Goal: Task Accomplishment & Management: Use online tool/utility

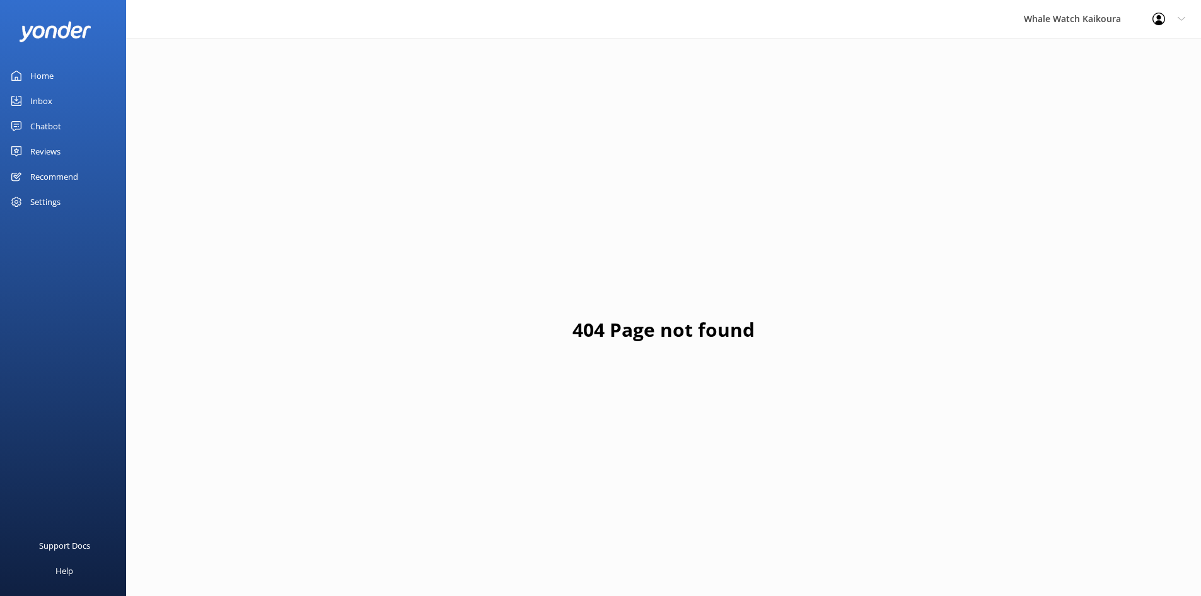
click at [76, 97] on link "Inbox" at bounding box center [63, 100] width 126 height 25
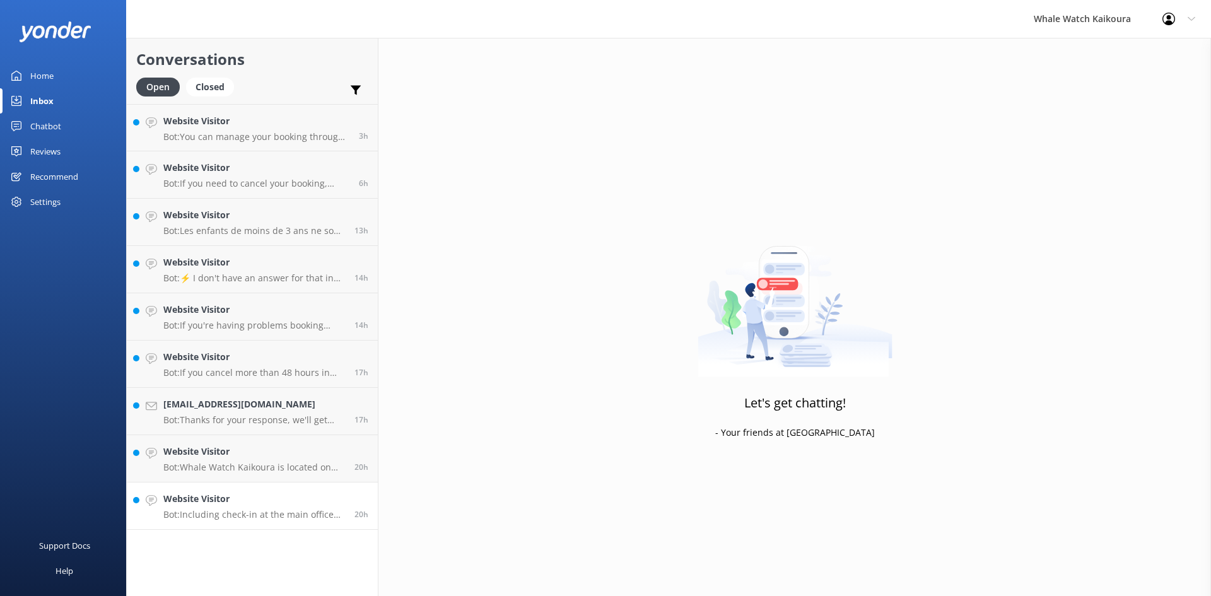
click at [238, 500] on h4 "Website Visitor" at bounding box center [254, 499] width 182 height 14
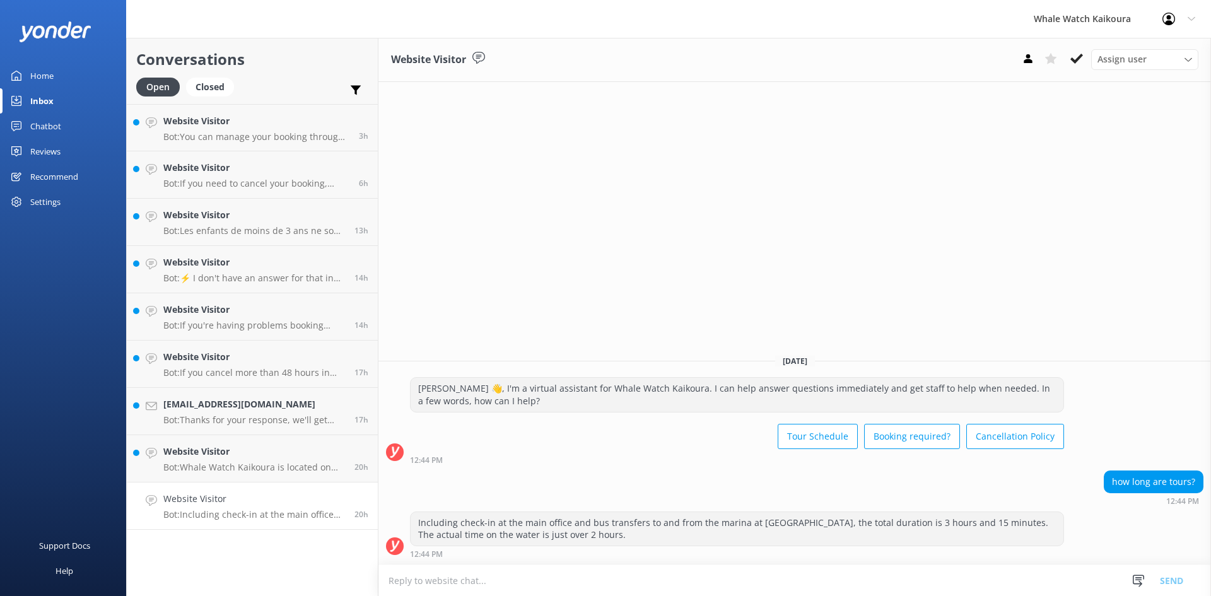
click at [1089, 58] on div "Assign user Customer Support Wiremu Stone Abba kahu [PERSON_NAME] [PERSON_NAME]…" at bounding box center [1107, 59] width 182 height 20
click at [1080, 60] on icon at bounding box center [1076, 58] width 13 height 13
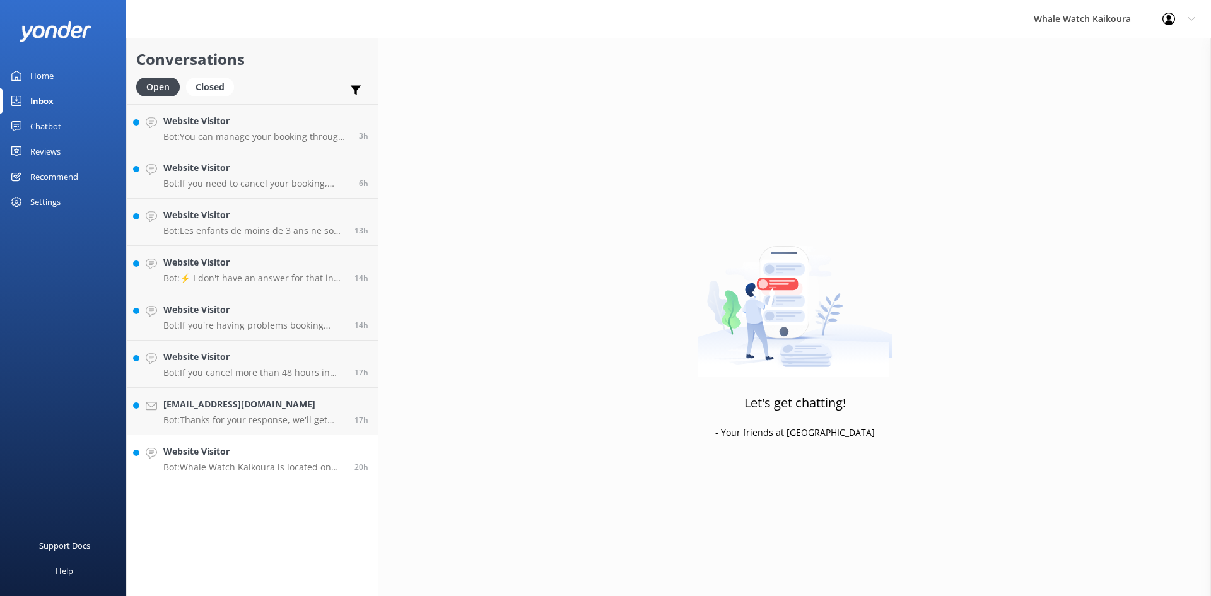
click at [279, 470] on p "Bot: Whale Watch Kaikoura is located on [GEOGRAPHIC_DATA], [STREET_ADDRESS]. It…" at bounding box center [254, 467] width 182 height 11
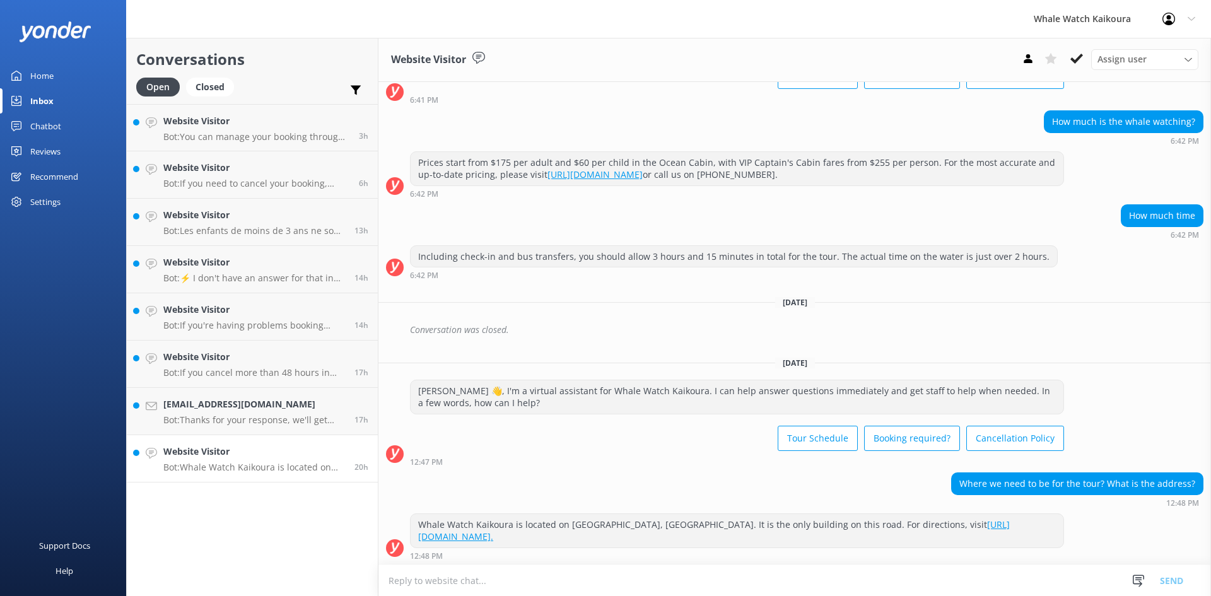
scroll to position [100, 0]
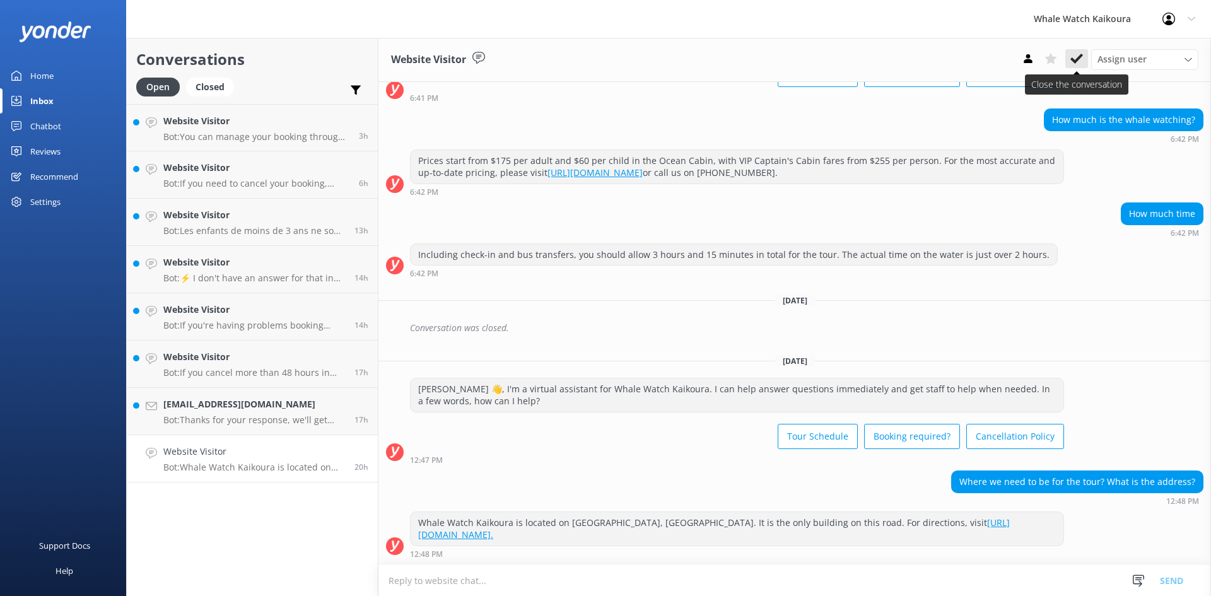
click at [1069, 58] on button at bounding box center [1076, 58] width 23 height 19
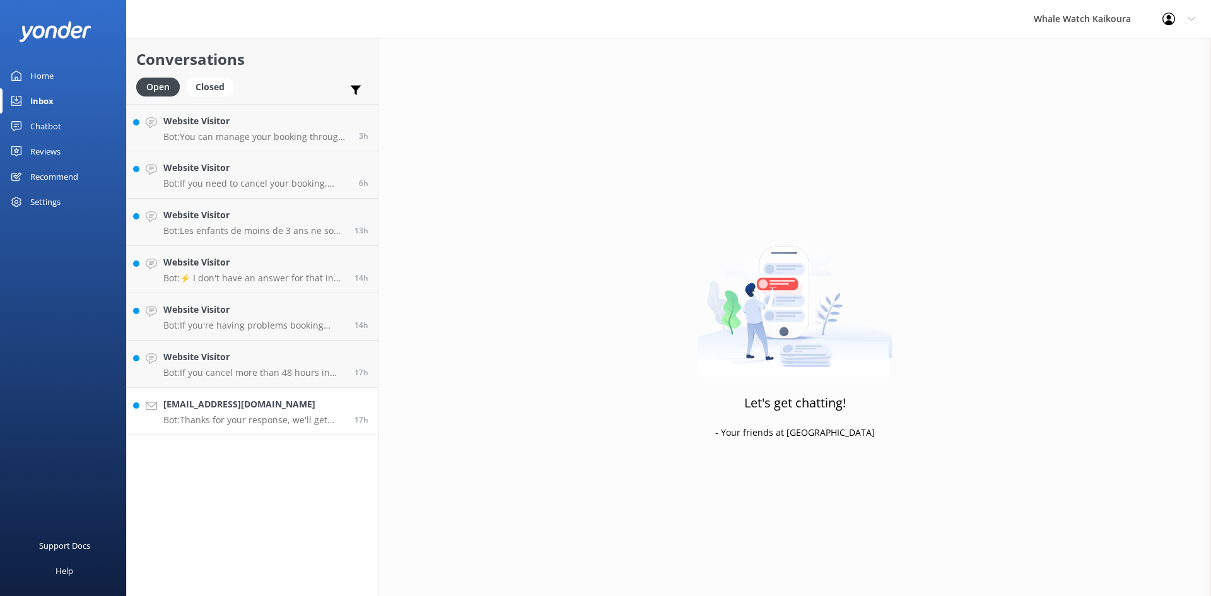
click at [272, 414] on p "Bot: Thanks for your response, we'll get back to you as soon as we can during o…" at bounding box center [254, 419] width 182 height 11
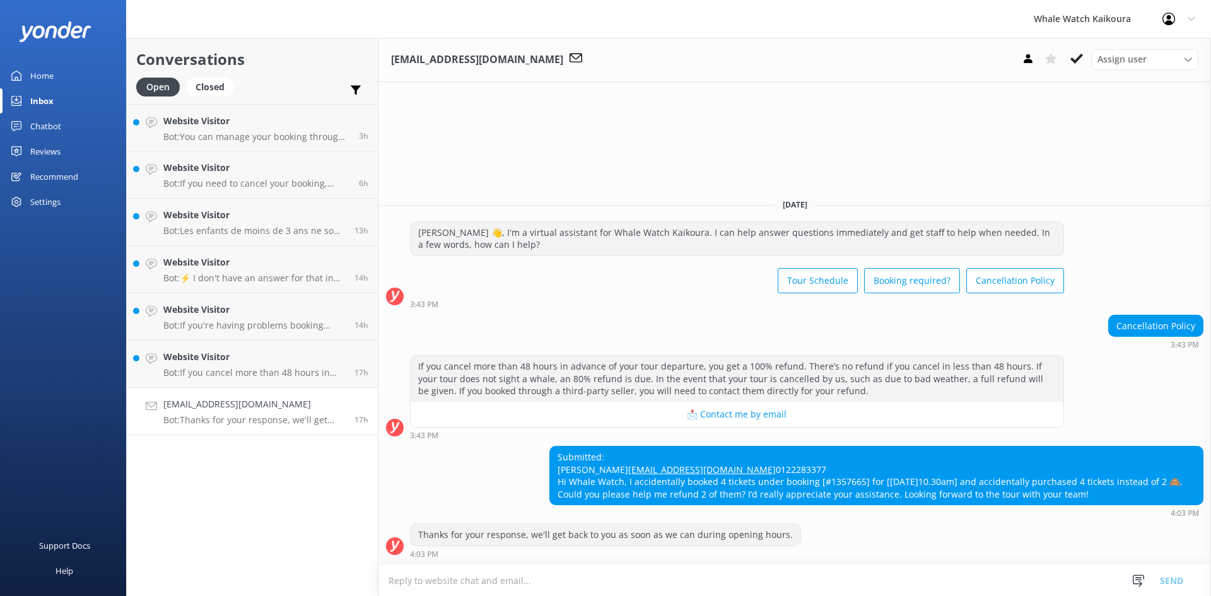
click at [839, 479] on div "Submitted: [PERSON_NAME] [EMAIL_ADDRESS][DOMAIN_NAME] 0122283377 Hi Whale Watch…" at bounding box center [876, 475] width 653 height 58
copy div "1357665"
click at [1071, 60] on icon at bounding box center [1076, 58] width 13 height 13
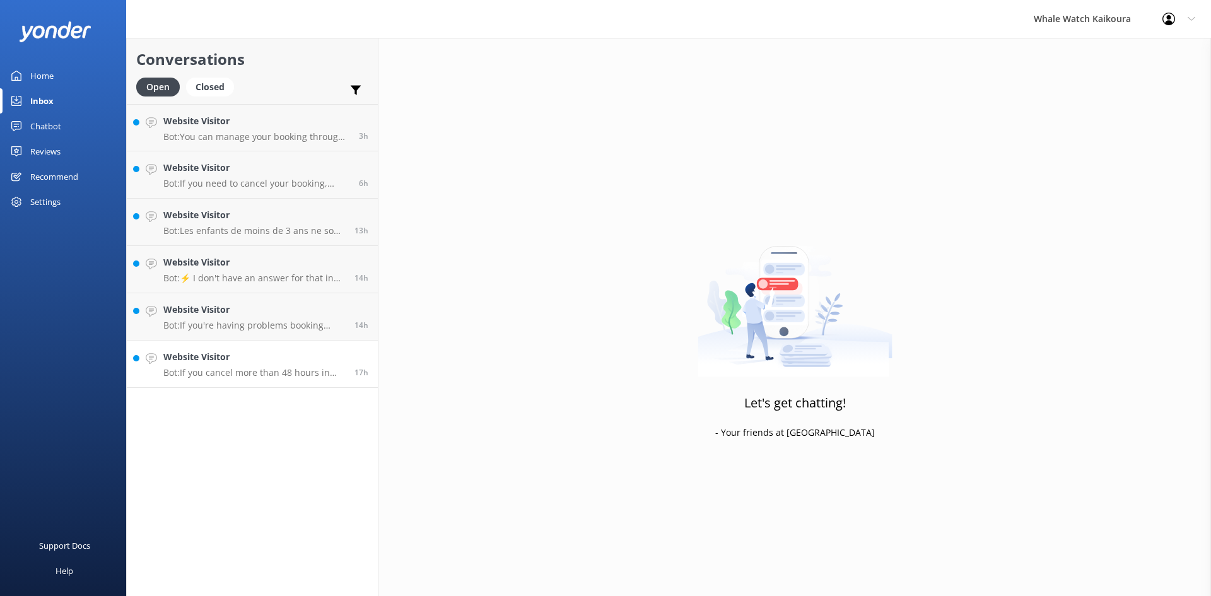
click at [219, 362] on h4 "Website Visitor" at bounding box center [254, 357] width 182 height 14
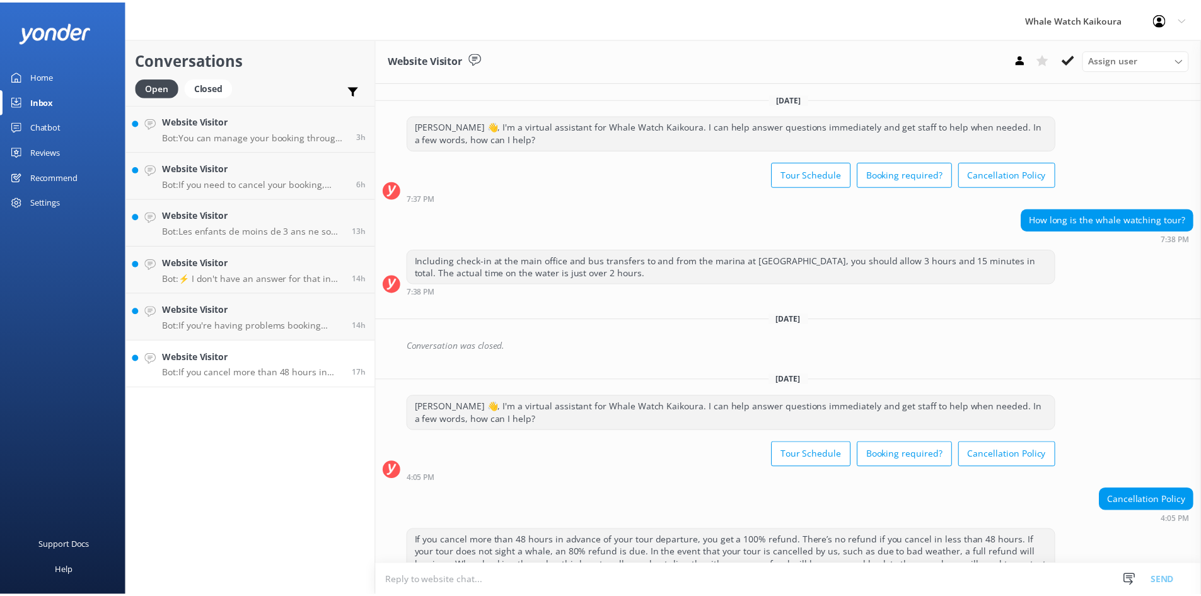
scroll to position [68, 0]
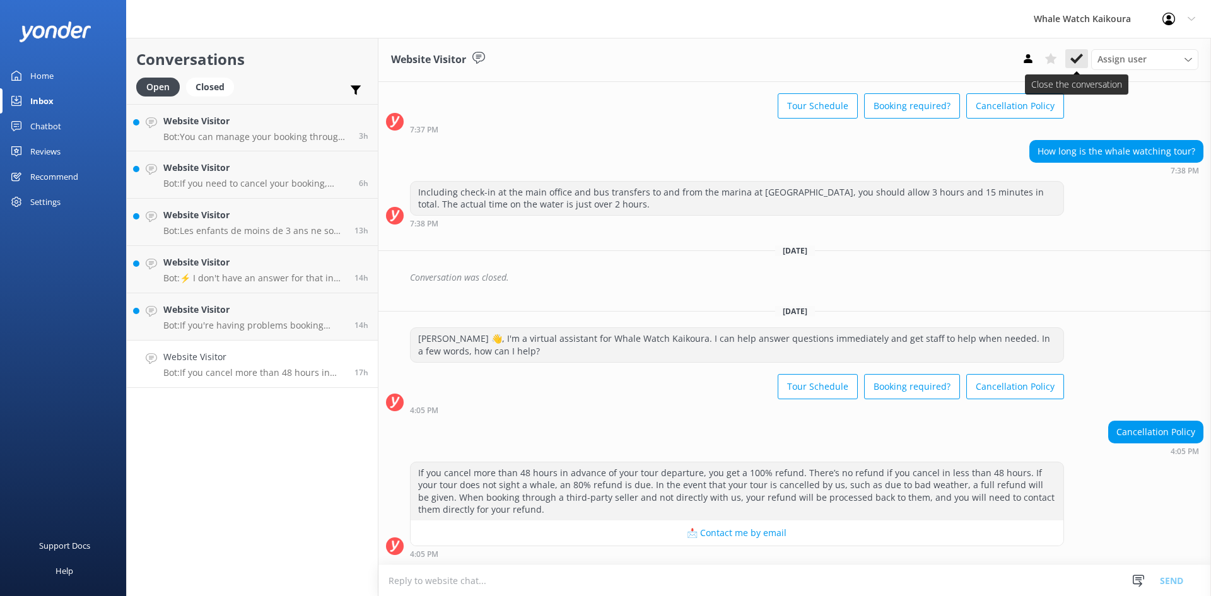
click at [1076, 62] on use at bounding box center [1076, 59] width 13 height 10
click at [240, 318] on div "Website Visitor Bot: If you're having problems booking online, please email you…" at bounding box center [254, 317] width 182 height 28
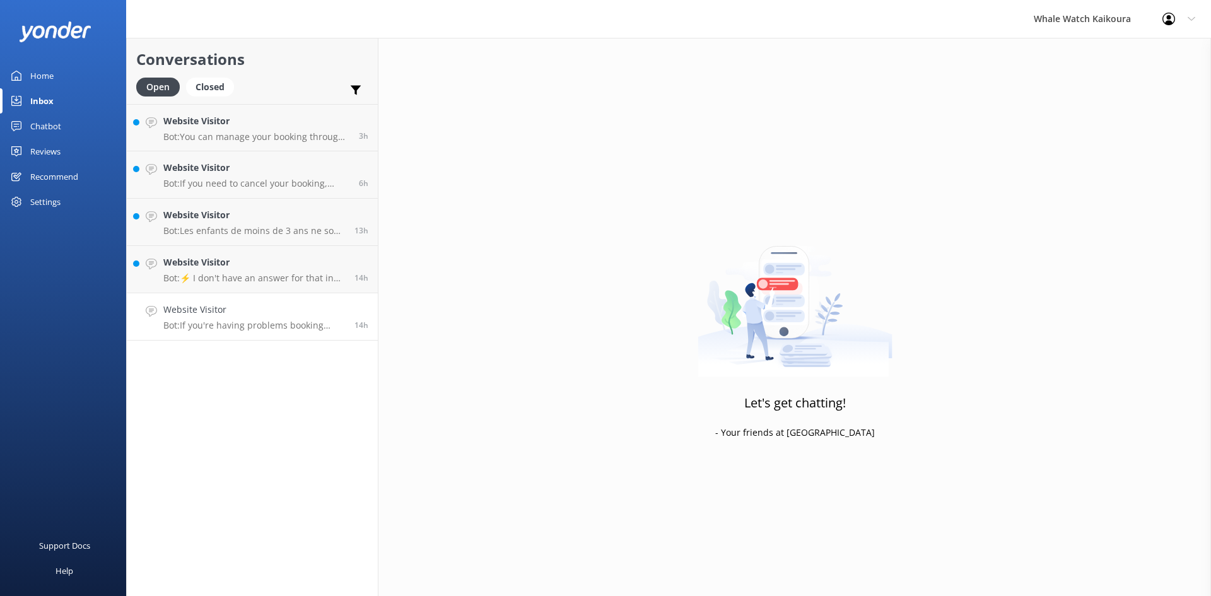
click at [221, 325] on p "Bot: If you're having problems booking online, please email your request to [EM…" at bounding box center [254, 325] width 182 height 11
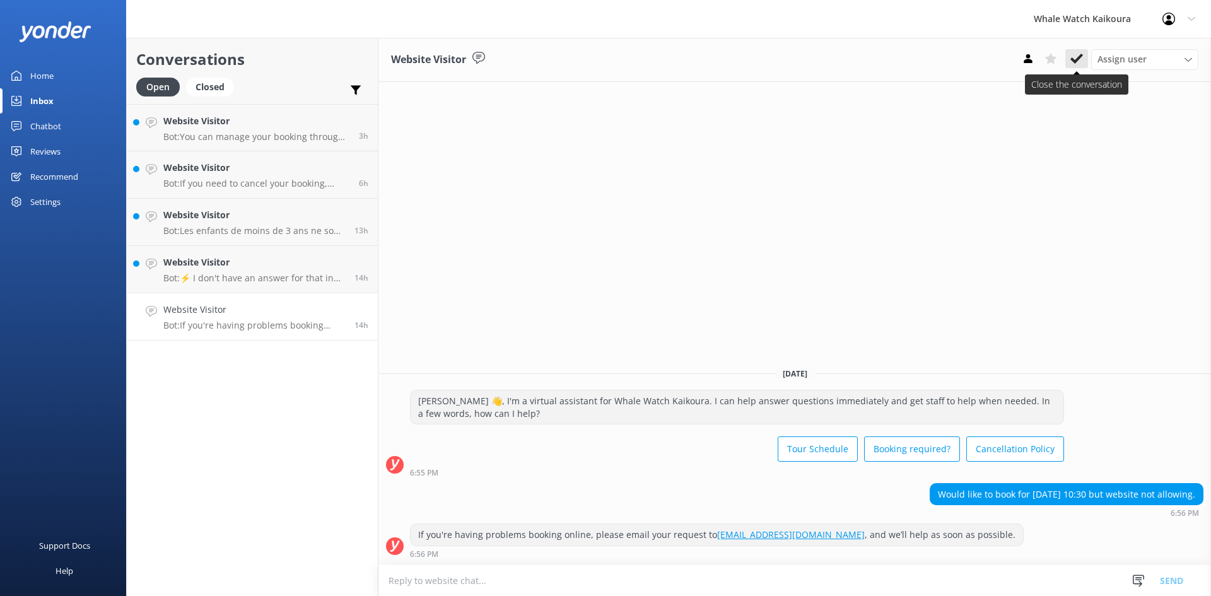
click at [1076, 56] on icon at bounding box center [1076, 58] width 13 height 13
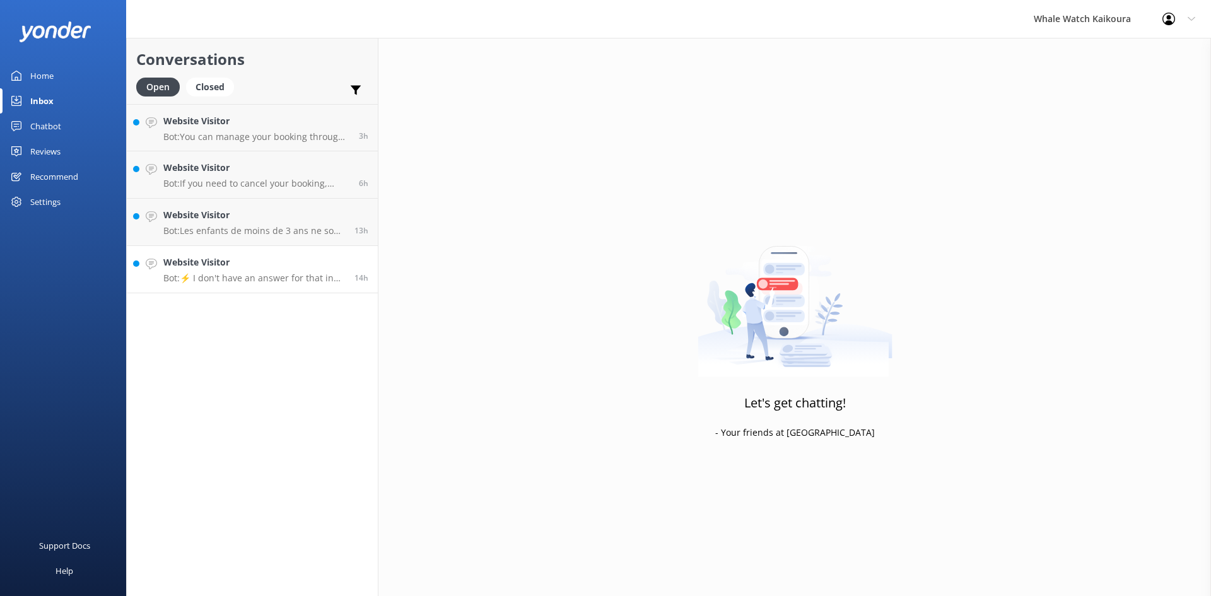
click at [236, 263] on h4 "Website Visitor" at bounding box center [254, 262] width 182 height 14
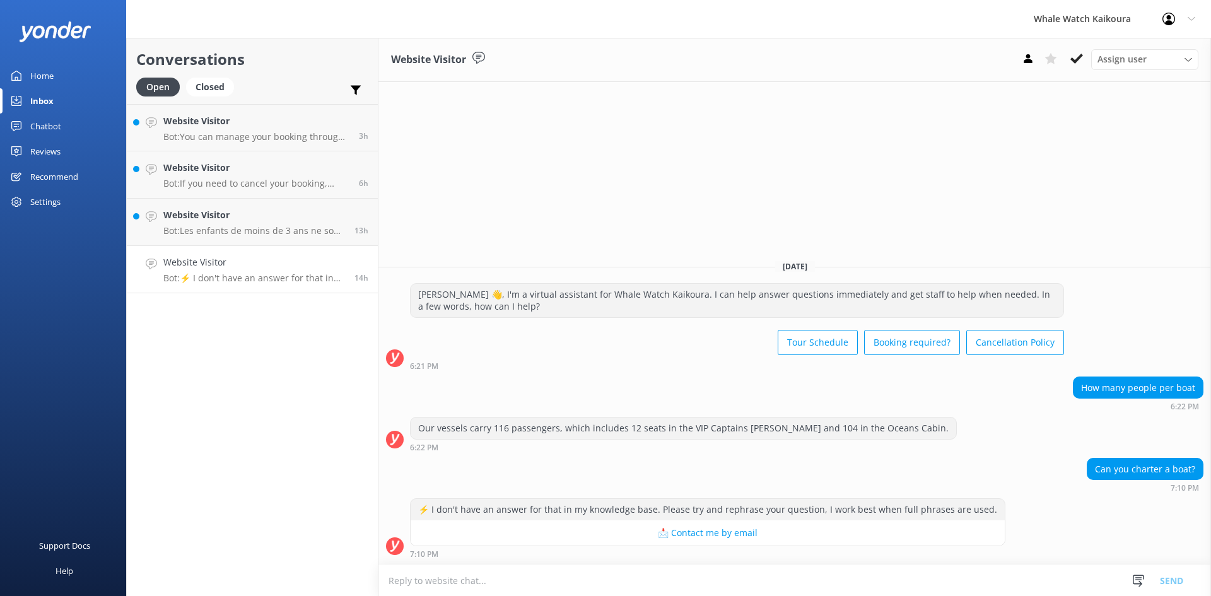
click at [1072, 70] on div "Website Visitor Assign user Customer Support Wiremu Stone Abba kahu [PERSON_NAM…" at bounding box center [794, 60] width 832 height 44
click at [1073, 62] on icon at bounding box center [1076, 58] width 13 height 13
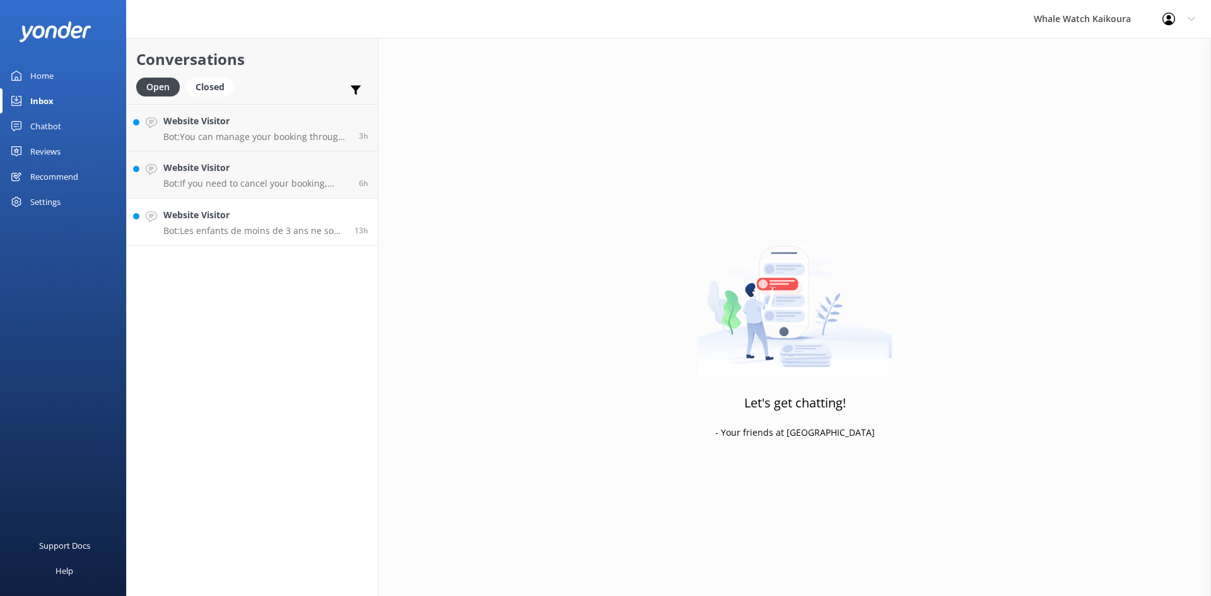
click at [204, 212] on h4 "Website Visitor" at bounding box center [254, 215] width 182 height 14
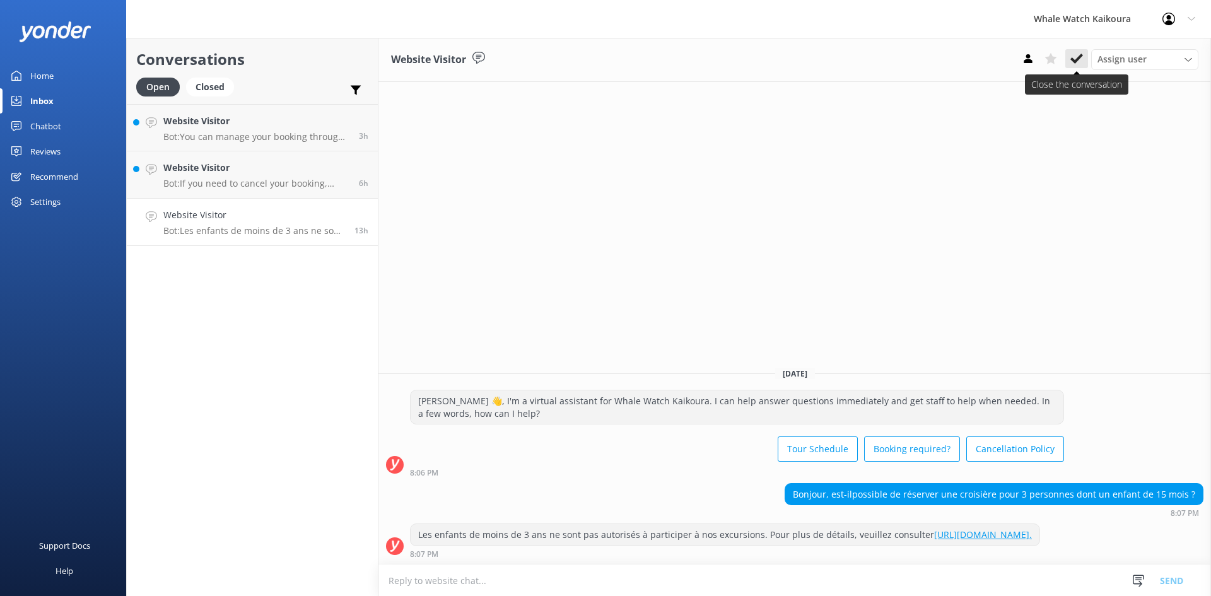
click at [1071, 57] on icon at bounding box center [1076, 58] width 13 height 13
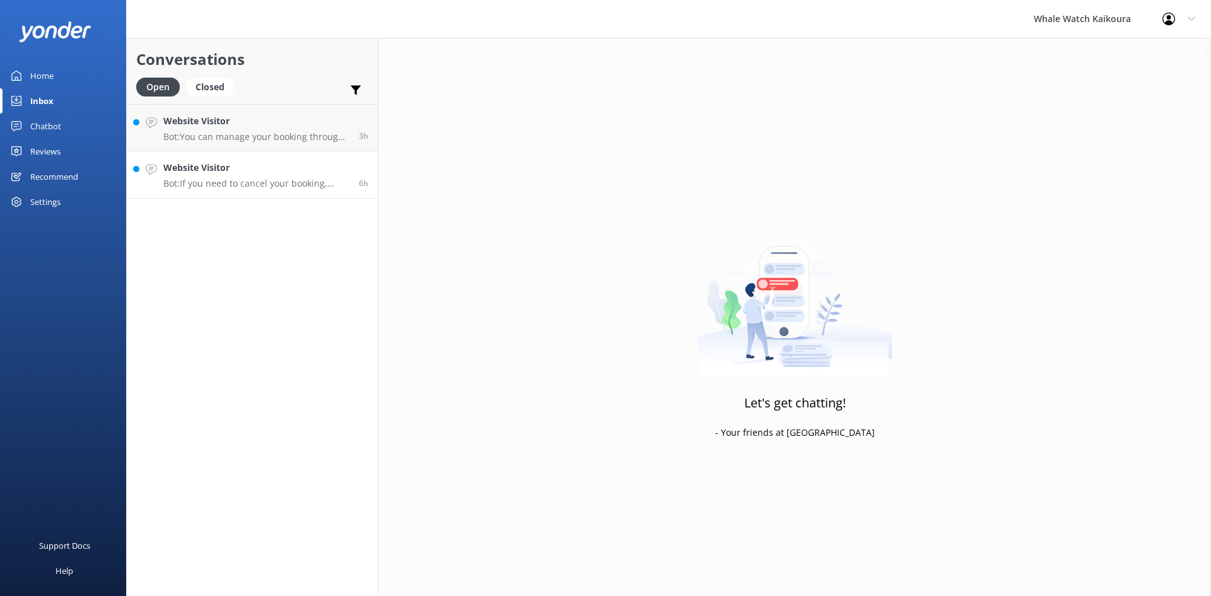
click at [189, 182] on p "Bot: If you need to cancel your booking, please contact us directly at [PHONE_N…" at bounding box center [256, 183] width 186 height 11
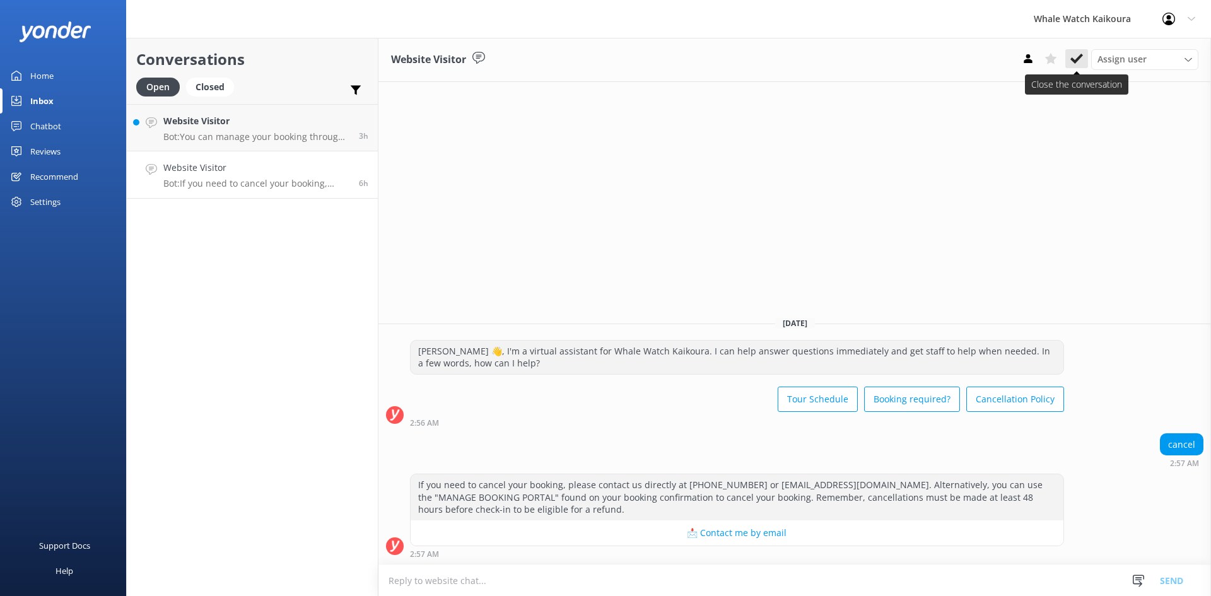
click at [1081, 65] on icon at bounding box center [1076, 58] width 13 height 13
click at [260, 119] on h4 "Website Visitor" at bounding box center [256, 121] width 186 height 14
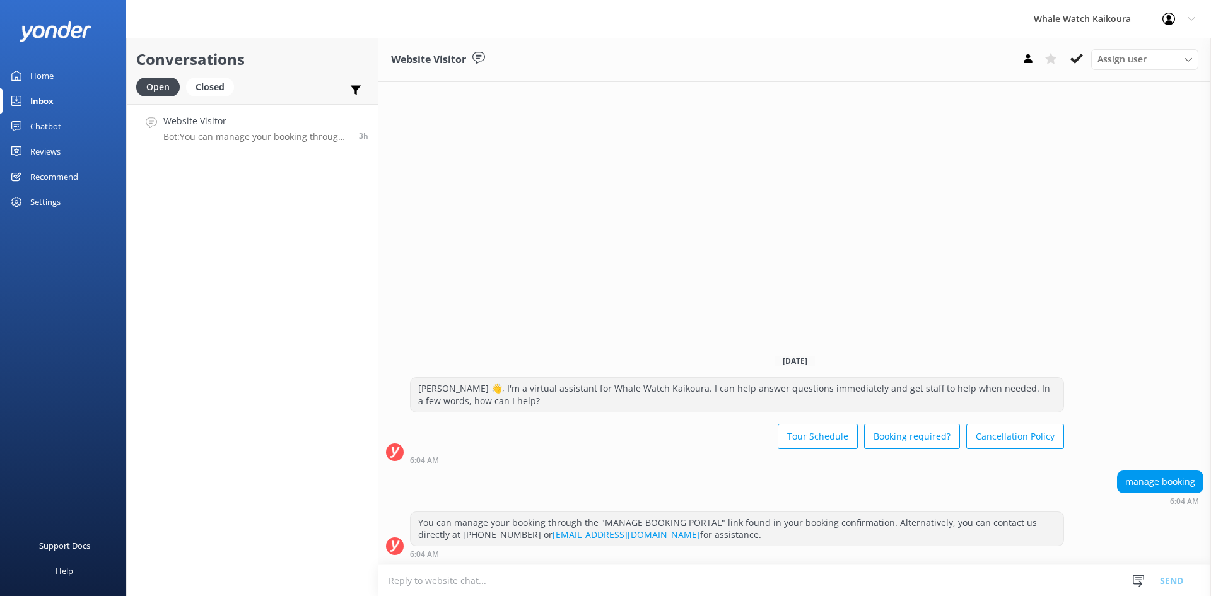
click at [1078, 69] on div "Assign user Customer Support Wiremu Stone Abba kahu [PERSON_NAME] [PERSON_NAME]…" at bounding box center [1107, 59] width 182 height 20
click at [1078, 61] on use at bounding box center [1076, 59] width 13 height 10
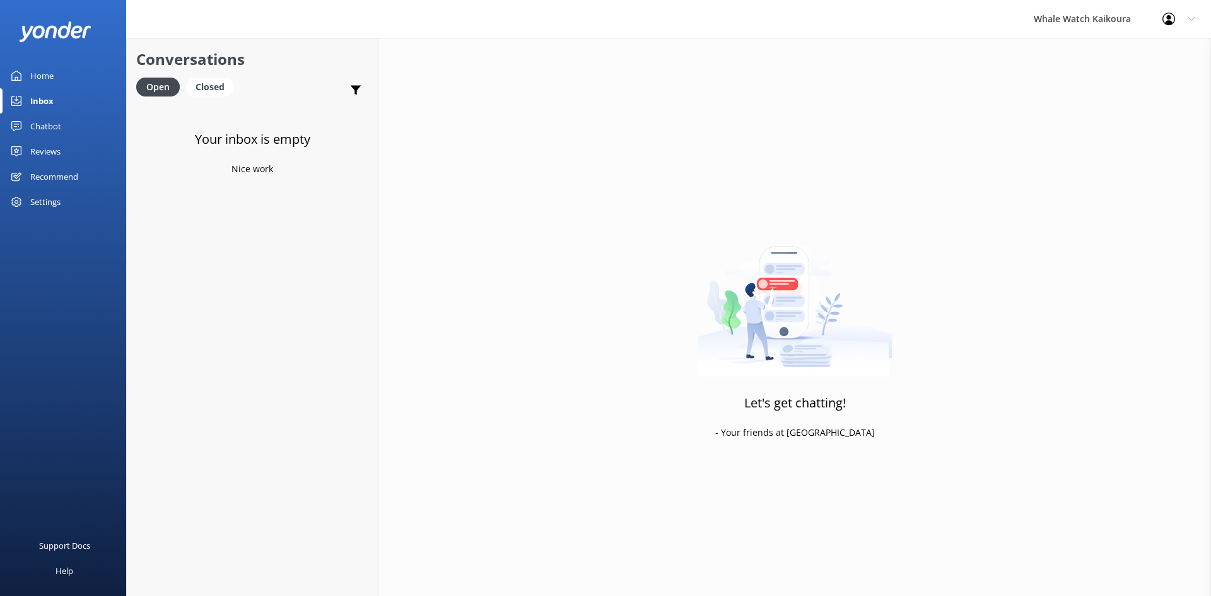
click at [38, 144] on div "Reviews" at bounding box center [45, 151] width 30 height 25
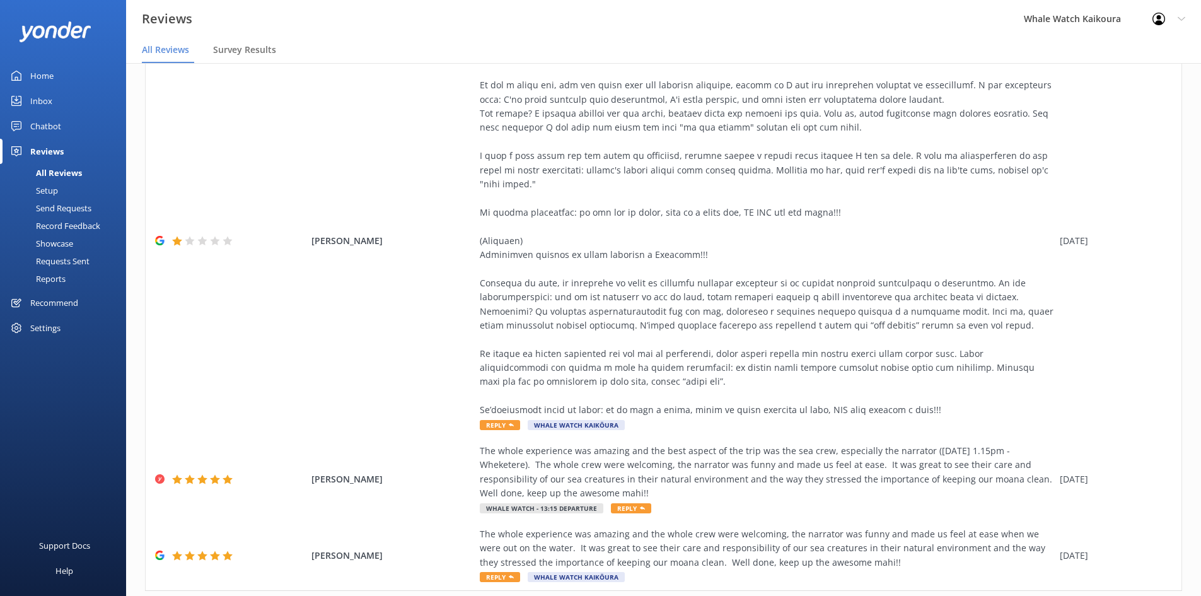
scroll to position [404, 0]
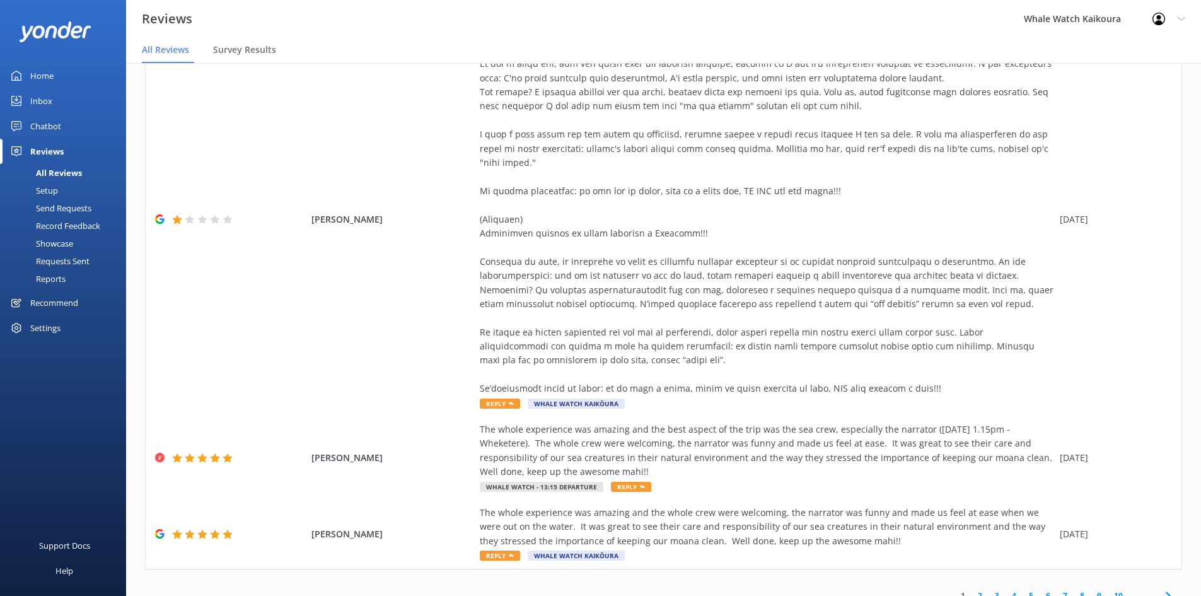
click at [972, 590] on link "2" at bounding box center [980, 596] width 17 height 12
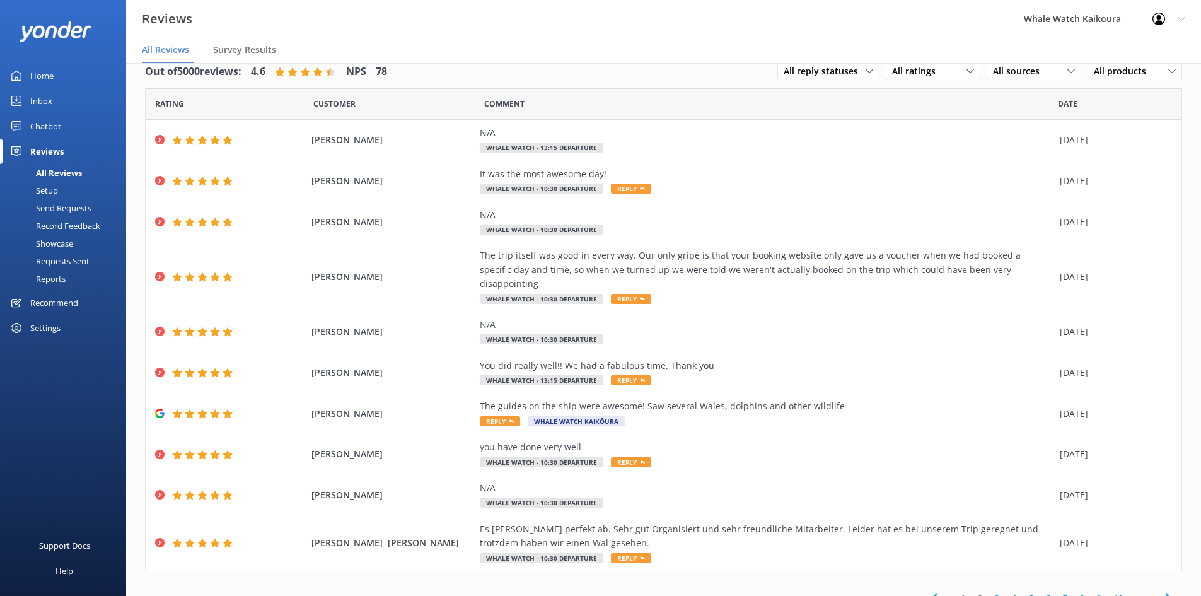
scroll to position [23, 0]
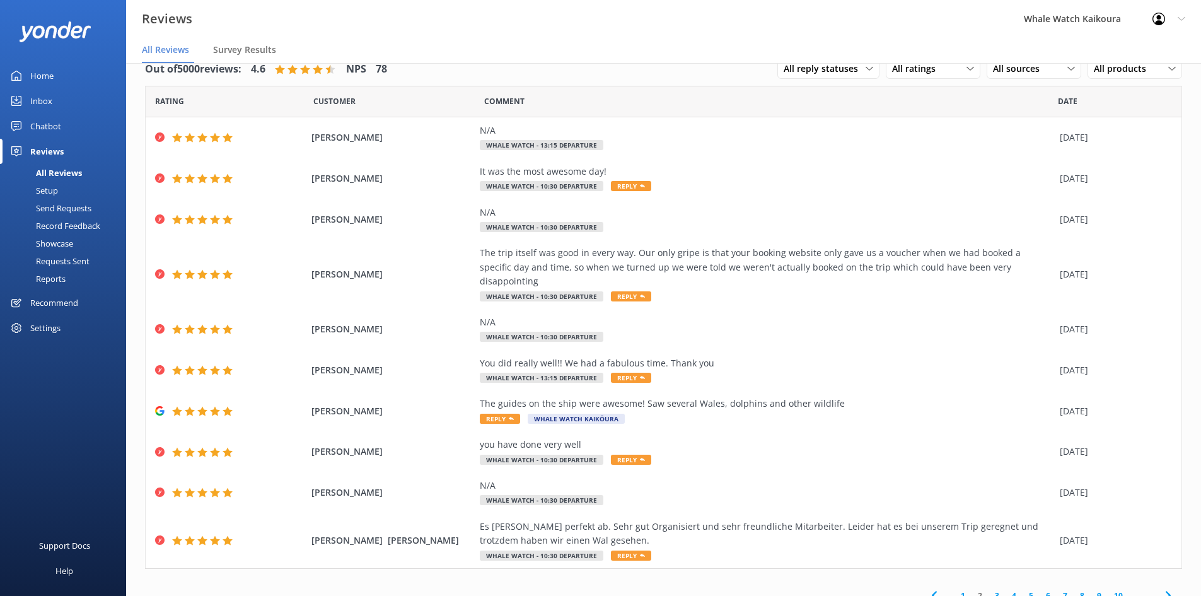
click at [989, 590] on link "3" at bounding box center [997, 596] width 17 height 12
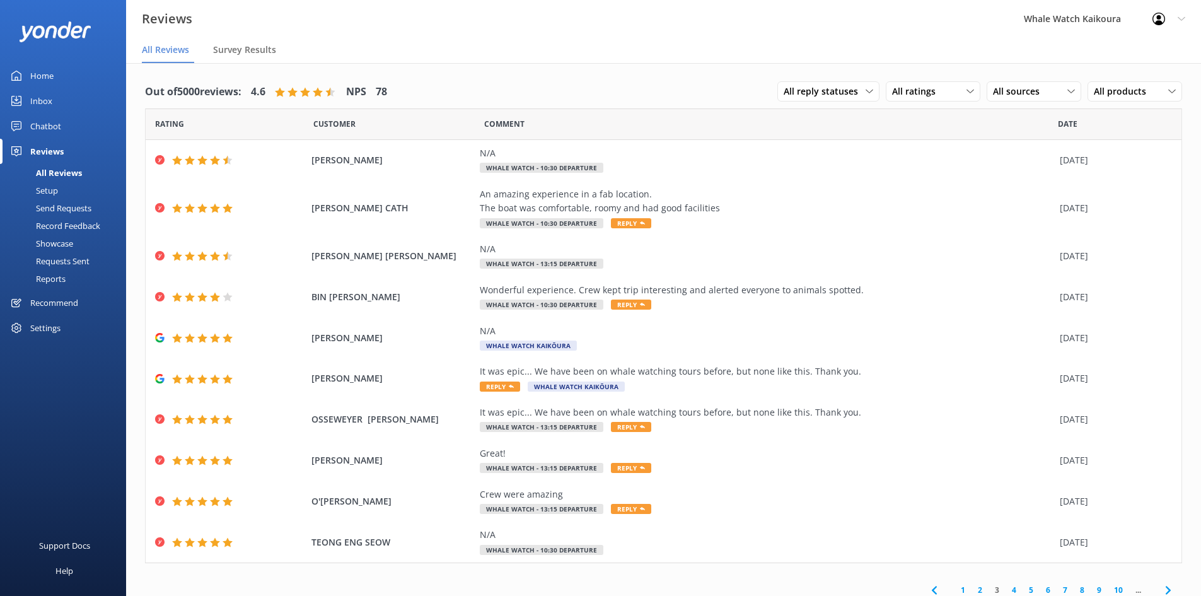
click at [1007, 592] on link "4" at bounding box center [1014, 590] width 17 height 12
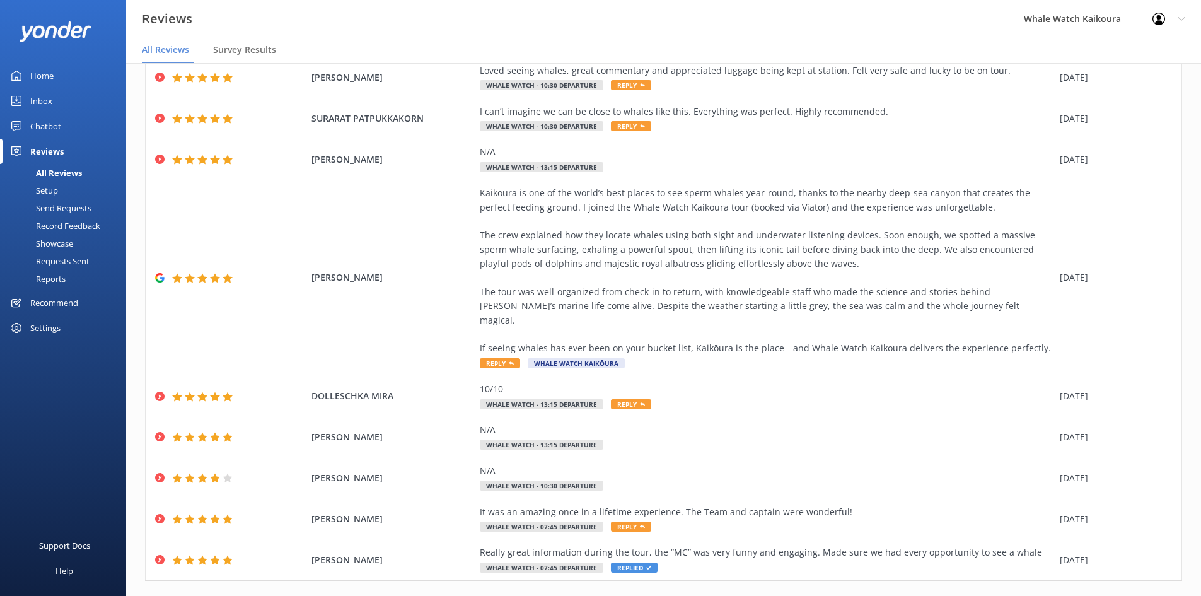
scroll to position [136, 0]
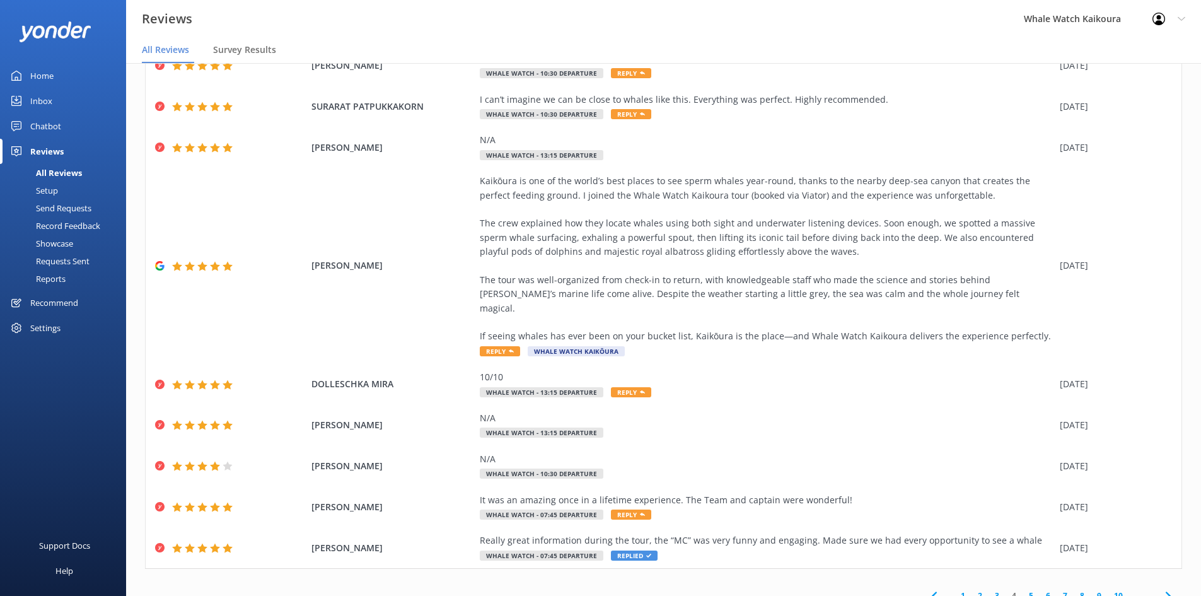
click at [1026, 590] on link "5" at bounding box center [1031, 596] width 17 height 12
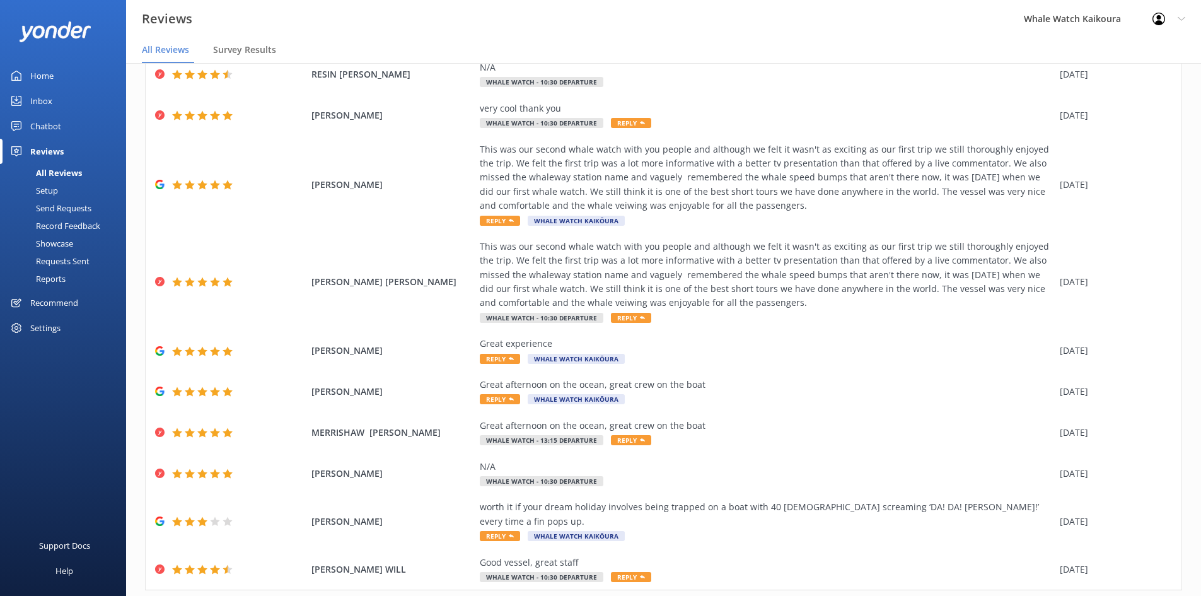
scroll to position [107, 0]
